Goal: Task Accomplishment & Management: Manage account settings

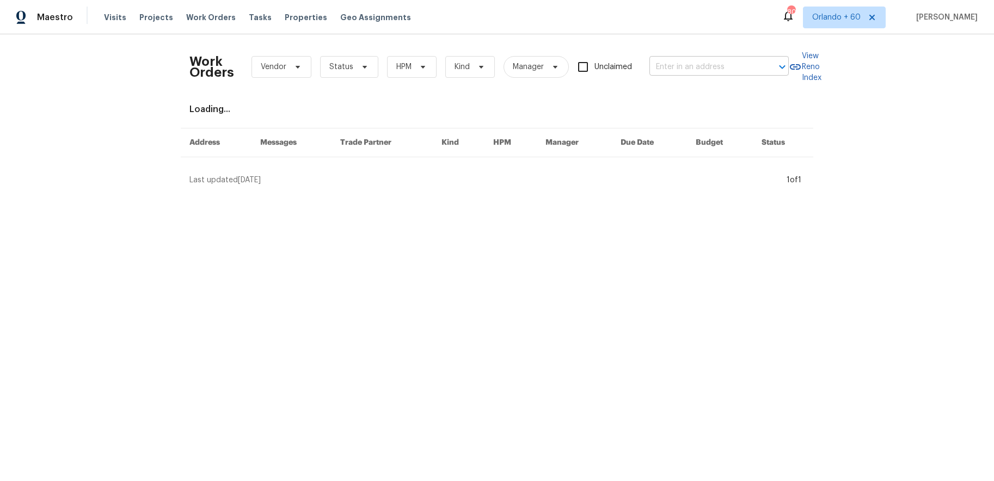
click at [674, 67] on input "text" at bounding box center [703, 67] width 109 height 17
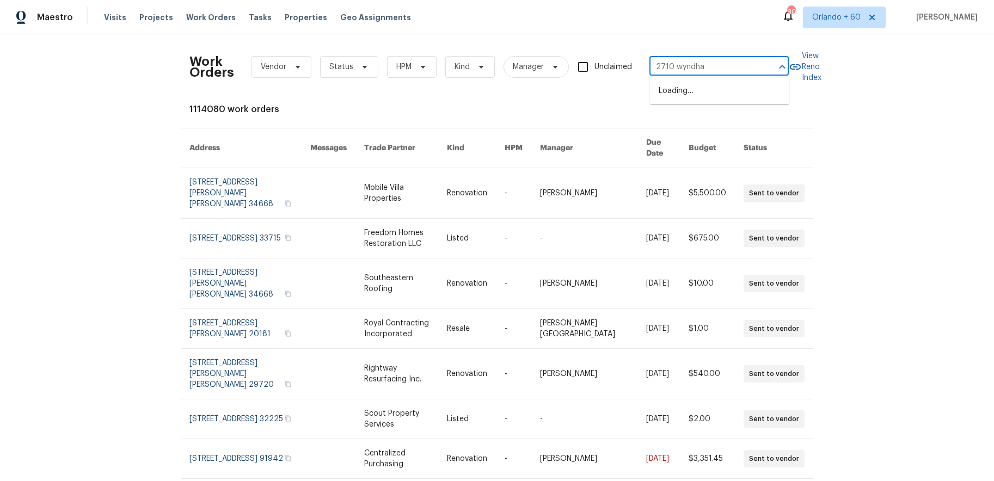
type input "2710 wyndham"
click at [686, 95] on li "[STREET_ADDRESS][PERSON_NAME]" at bounding box center [719, 96] width 139 height 29
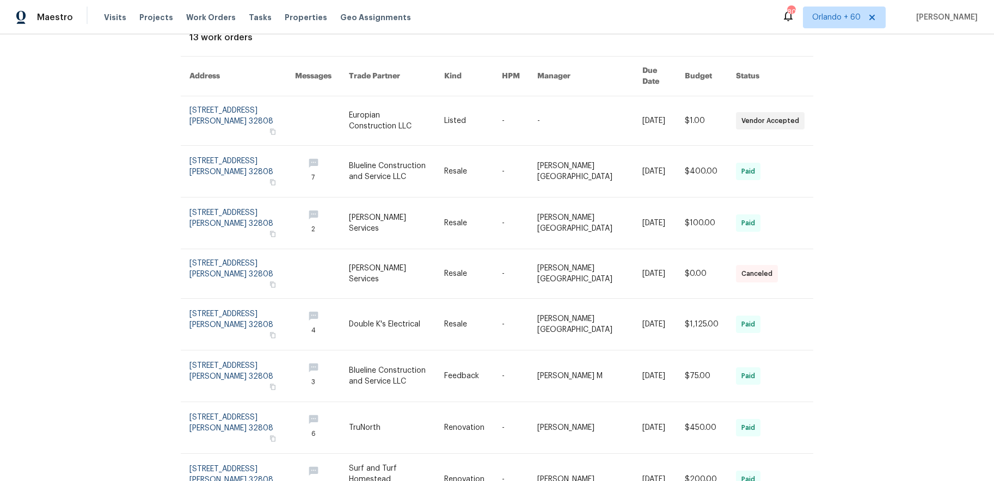
scroll to position [87, 0]
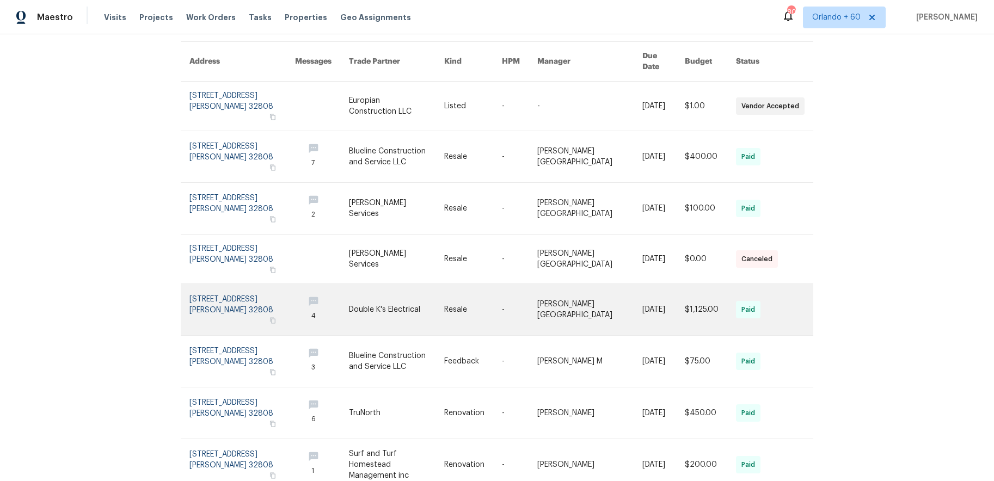
click at [205, 284] on link at bounding box center [242, 309] width 106 height 51
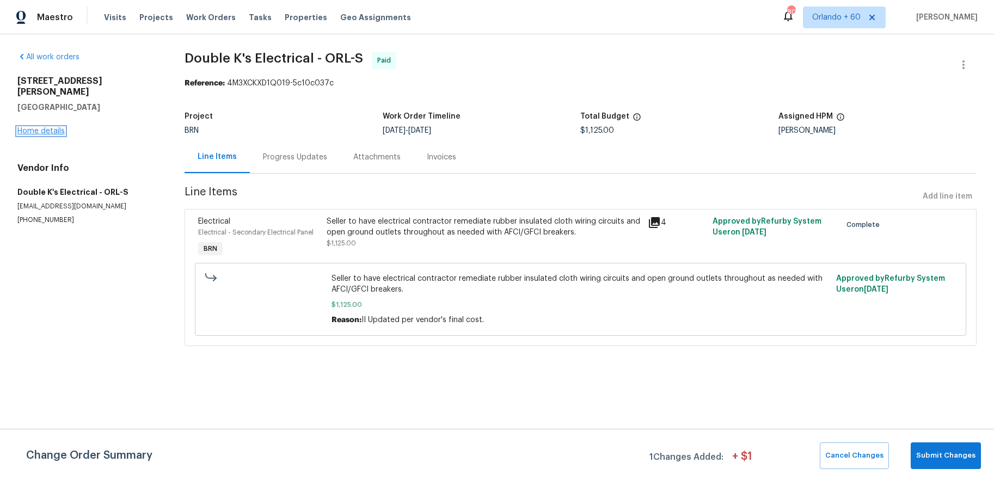
click at [43, 127] on link "Home details" at bounding box center [40, 131] width 47 height 8
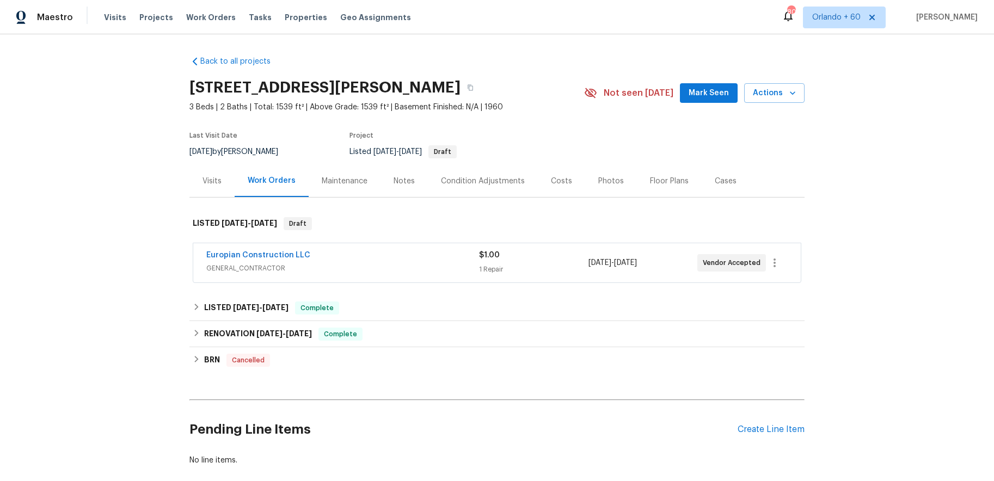
click at [346, 196] on div "Maintenance" at bounding box center [345, 181] width 72 height 32
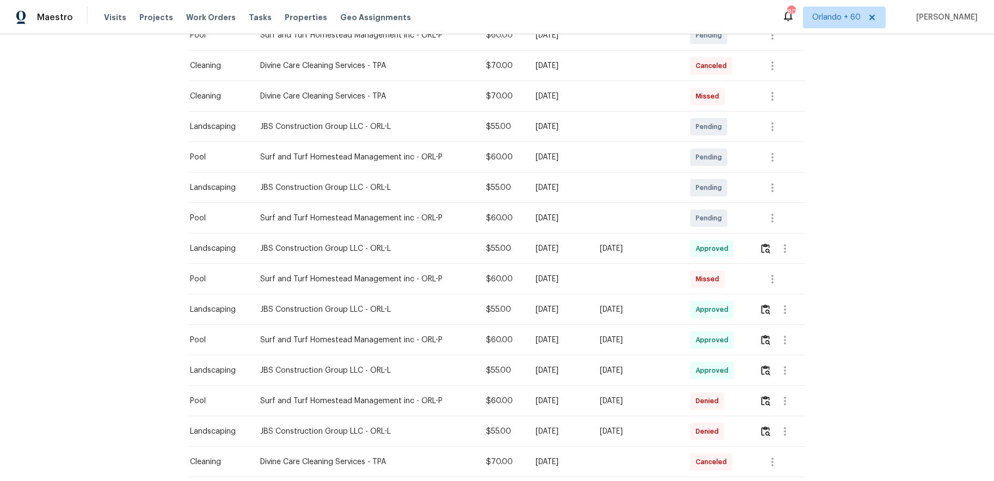
scroll to position [314, 0]
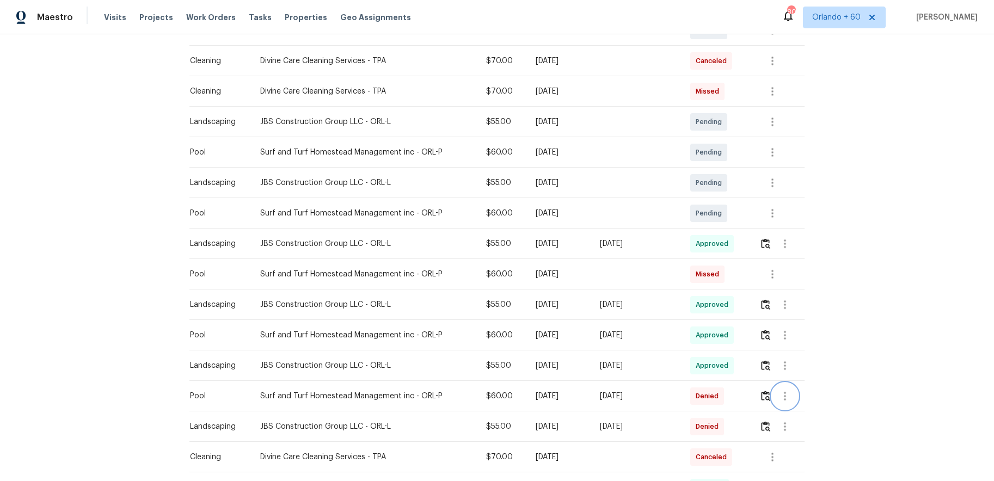
click at [789, 394] on icon "button" at bounding box center [784, 396] width 13 height 13
click at [799, 409] on li "View details" at bounding box center [812, 414] width 76 height 18
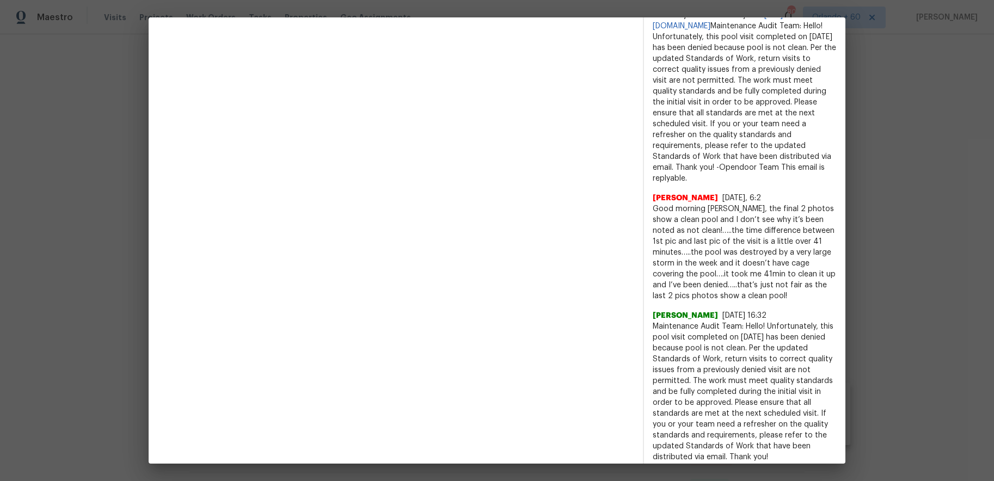
scroll to position [453, 0]
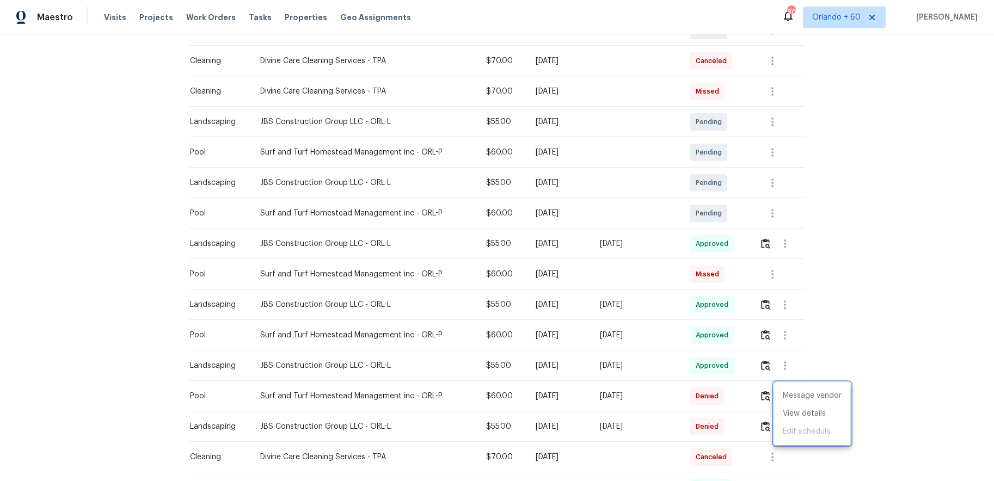
click at [721, 335] on div at bounding box center [497, 240] width 994 height 481
click at [770, 333] on img "button" at bounding box center [765, 335] width 9 height 10
click at [768, 335] on img "button" at bounding box center [765, 335] width 9 height 10
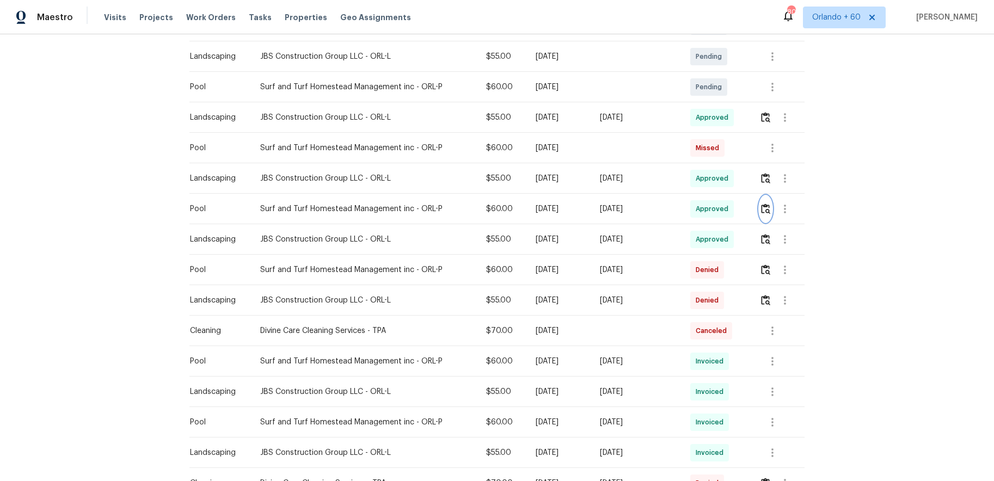
scroll to position [442, 0]
click at [797, 270] on button "button" at bounding box center [785, 268] width 26 height 26
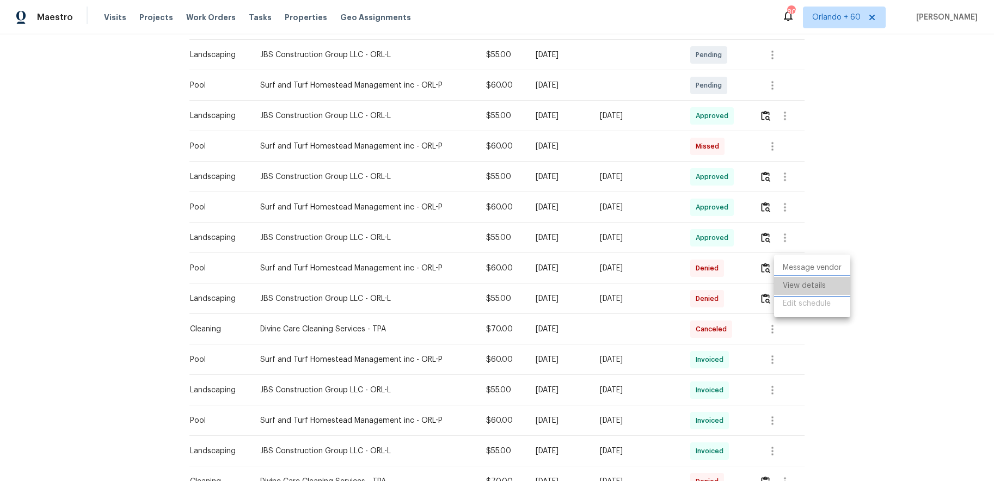
click at [814, 288] on li "View details" at bounding box center [812, 286] width 76 height 18
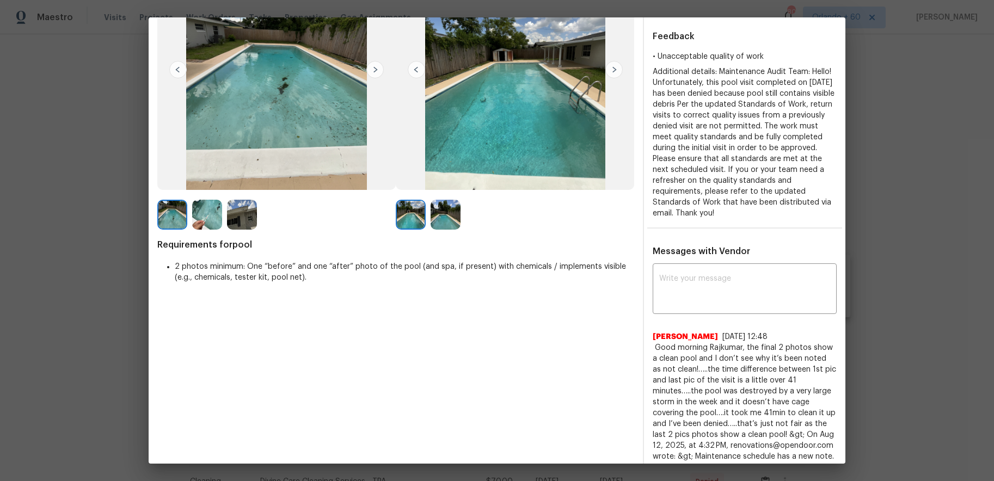
scroll to position [0, 0]
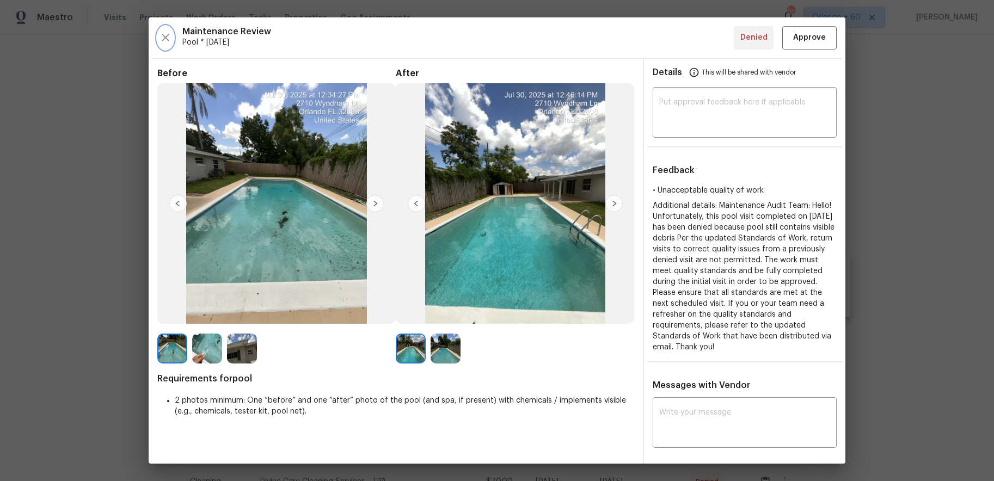
click at [168, 38] on icon "button" at bounding box center [165, 37] width 13 height 13
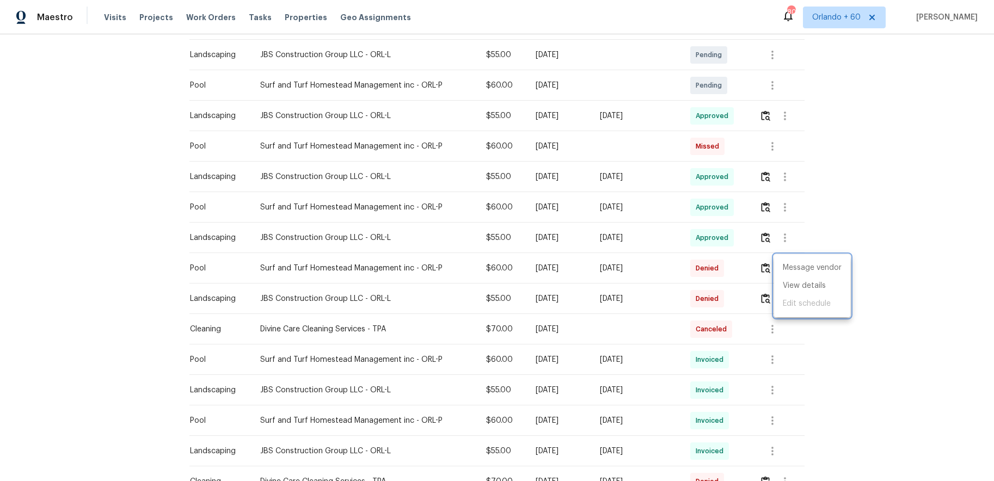
click at [71, 223] on div at bounding box center [497, 240] width 994 height 481
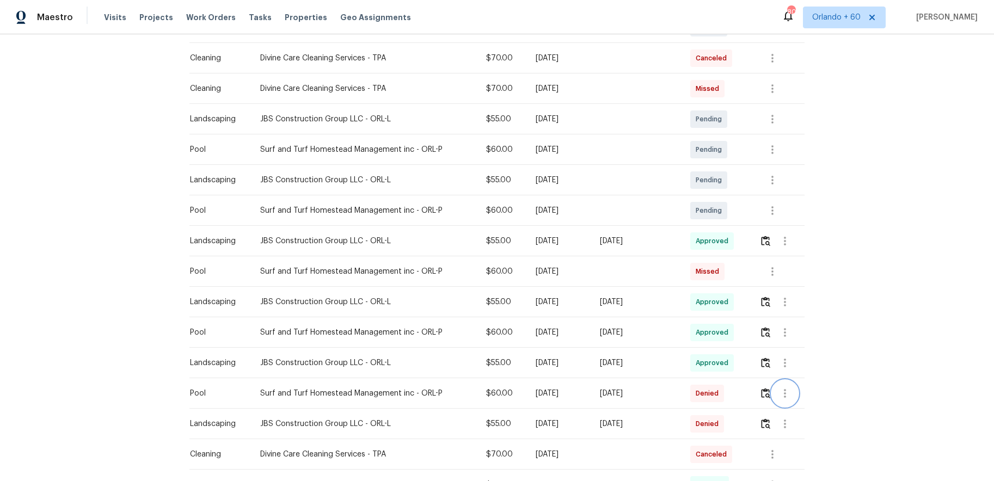
scroll to position [318, 0]
click at [808, 369] on div "Back to all projects [STREET_ADDRESS] 3 Beds | 2 Baths | Total: 1539 ft² | Abov…" at bounding box center [497, 257] width 994 height 447
click at [775, 271] on icon "button" at bounding box center [772, 269] width 13 height 13
click at [792, 288] on li "View details" at bounding box center [799, 288] width 76 height 18
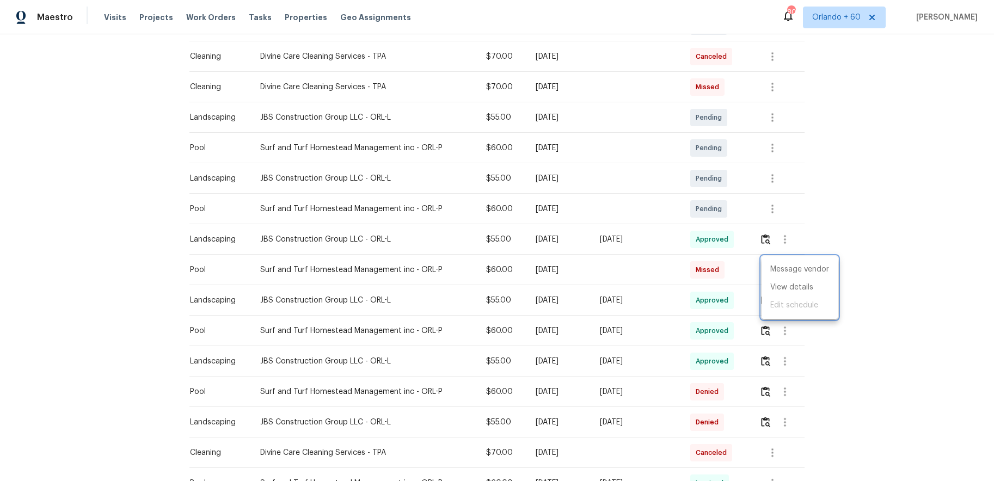
click at [896, 186] on div at bounding box center [497, 240] width 994 height 481
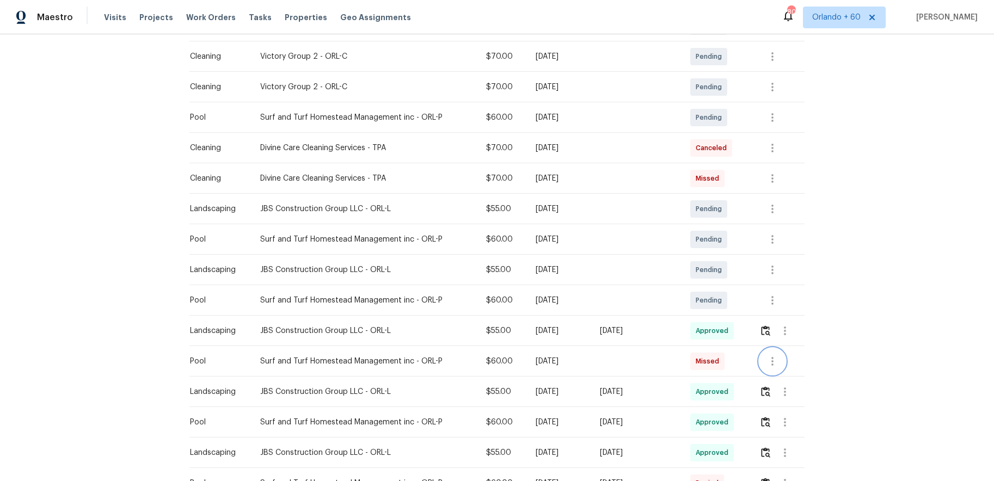
scroll to position [0, 0]
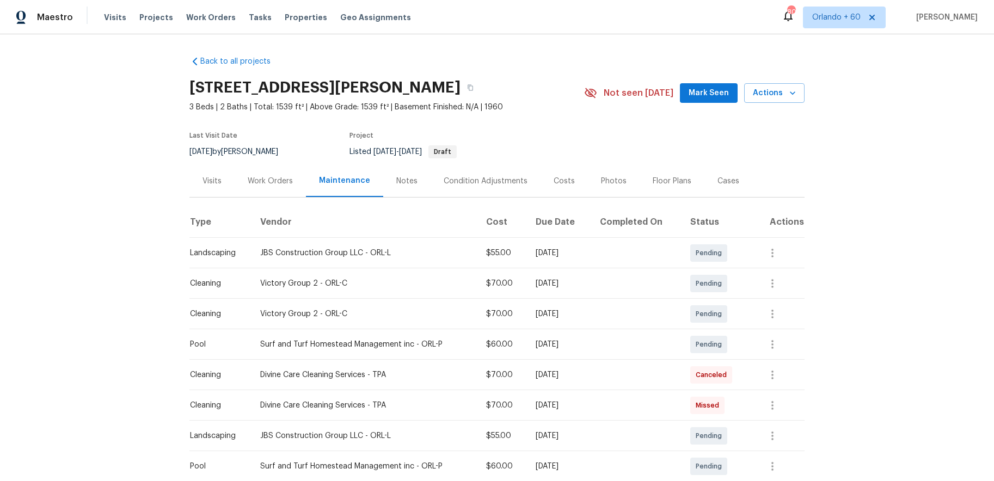
click at [896, 186] on div "Back to all projects [STREET_ADDRESS] 3 Beds | 2 Baths | Total: 1539 ft² | Abov…" at bounding box center [497, 257] width 994 height 447
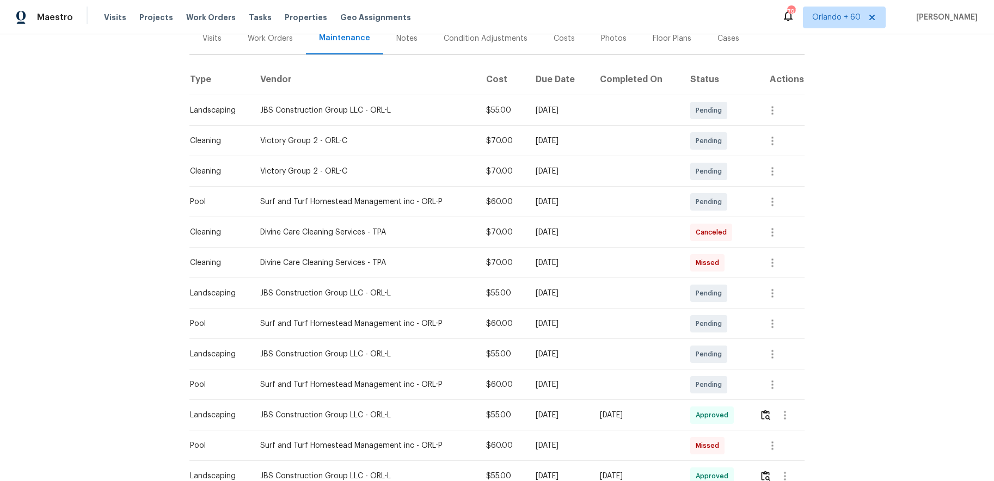
scroll to position [168, 0]
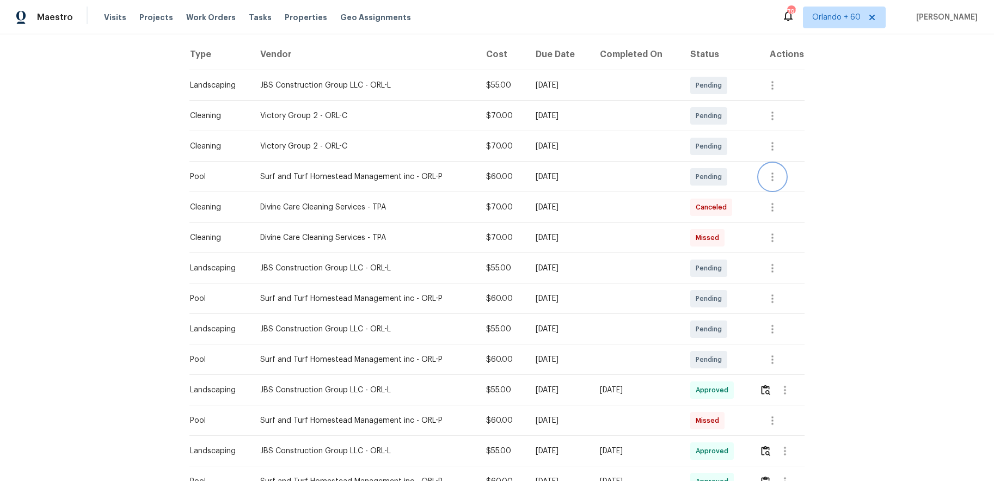
click at [772, 178] on icon "button" at bounding box center [772, 176] width 13 height 13
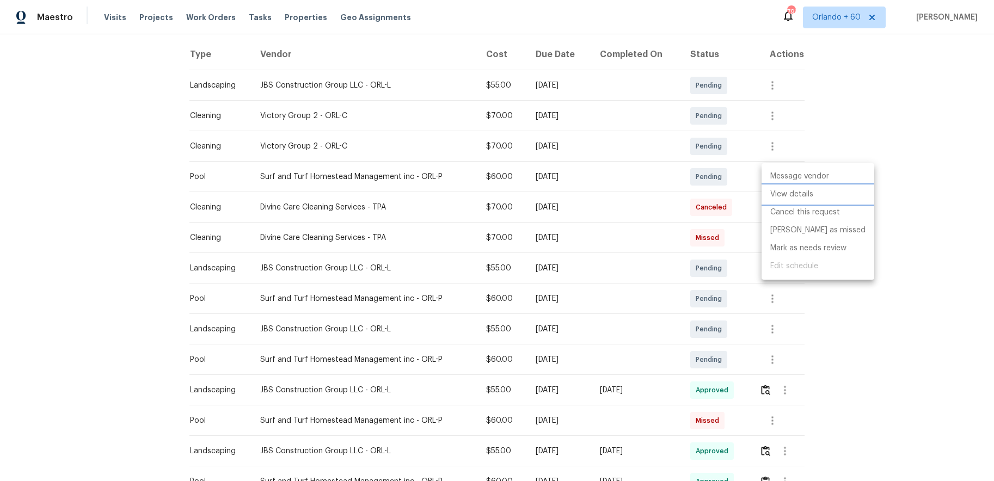
click at [777, 192] on li "View details" at bounding box center [817, 195] width 113 height 18
click at [855, 378] on div at bounding box center [497, 240] width 994 height 481
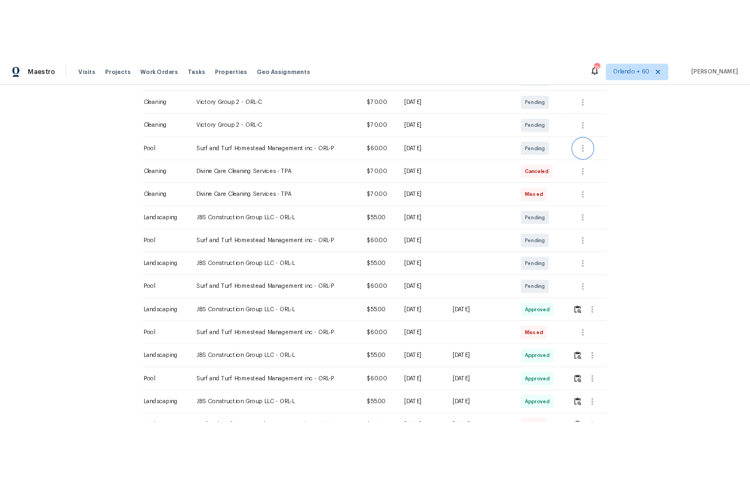
scroll to position [261, 0]
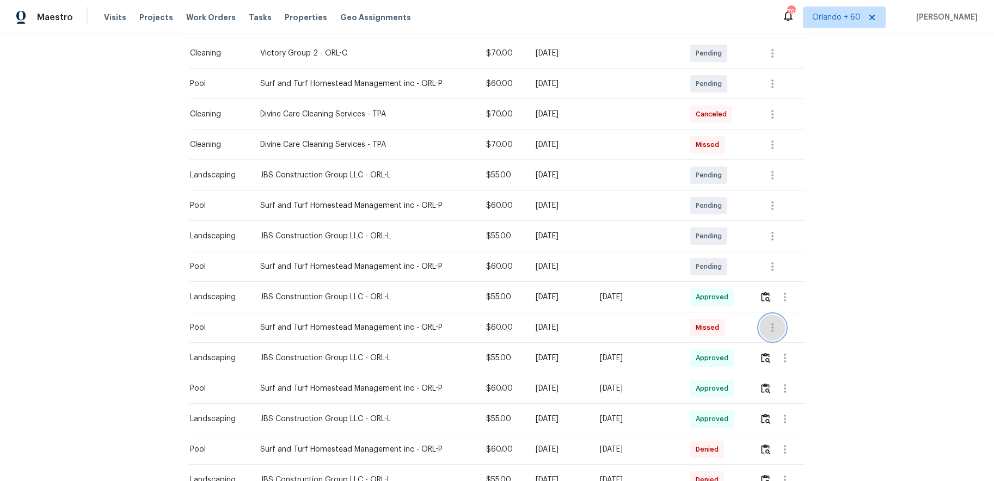
click at [779, 331] on icon "button" at bounding box center [772, 327] width 13 height 13
click at [781, 344] on li "View details" at bounding box center [799, 345] width 76 height 18
click at [903, 327] on div at bounding box center [497, 240] width 994 height 481
click at [789, 390] on icon "button" at bounding box center [784, 388] width 13 height 13
click at [789, 390] on li "Message vendor" at bounding box center [812, 388] width 76 height 18
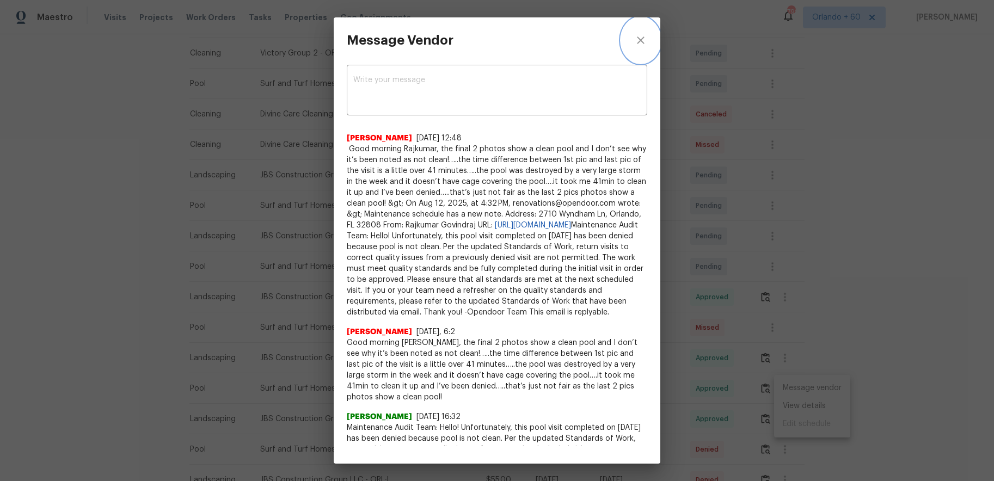
click at [640, 44] on icon "close" at bounding box center [640, 40] width 13 height 13
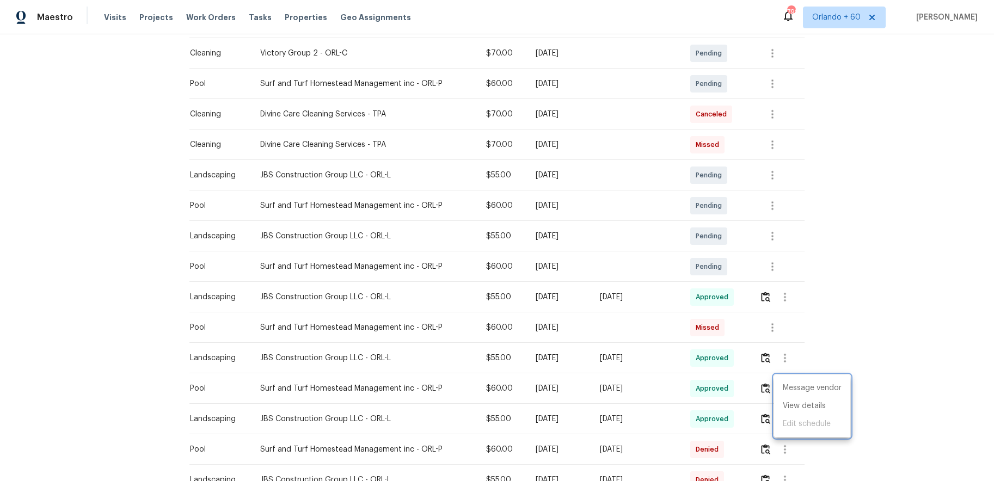
click at [890, 379] on div at bounding box center [497, 240] width 994 height 481
click at [787, 390] on icon "button" at bounding box center [784, 388] width 13 height 13
click at [799, 409] on li "View details" at bounding box center [812, 406] width 76 height 18
click at [926, 372] on div at bounding box center [497, 240] width 994 height 481
click at [788, 388] on icon "button" at bounding box center [784, 388] width 13 height 13
